Goal: Check status: Check status

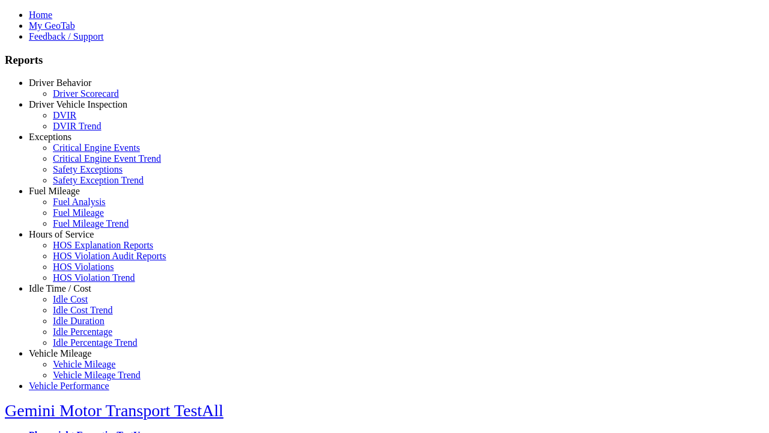
click at [69, 142] on link "Exceptions" at bounding box center [50, 137] width 43 height 10
click at [78, 163] on link "Critical Engine Event Trend" at bounding box center [107, 158] width 108 height 10
select select "**"
type input "*********"
